Goal: Use online tool/utility: Utilize a website feature to perform a specific function

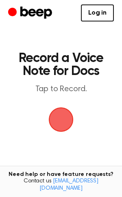
click at [63, 110] on span "button" at bounding box center [60, 119] width 45 height 45
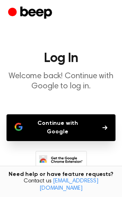
click at [64, 127] on button "Continue with Google" at bounding box center [60, 127] width 109 height 27
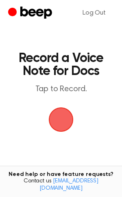
click at [60, 116] on span "button" at bounding box center [61, 120] width 38 height 38
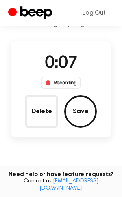
scroll to position [55, 0]
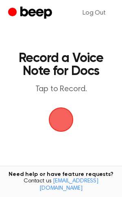
click at [66, 104] on main "Record a Voice Note for Docs Tap to Record. Tired of copying and pasting? Use t…" at bounding box center [61, 133] width 122 height 267
